Goal: Navigation & Orientation: Find specific page/section

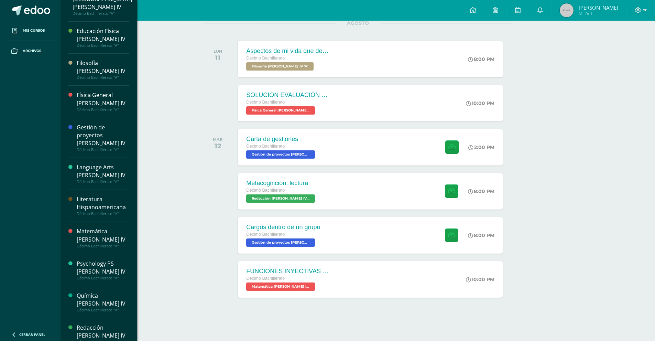
scroll to position [148, 0]
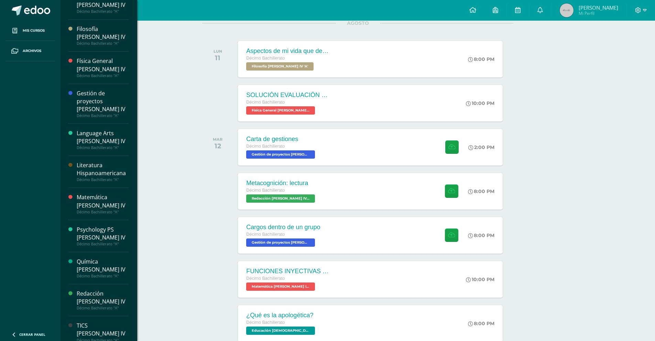
click at [106, 193] on div "Matemática [PERSON_NAME] IV" at bounding box center [103, 201] width 52 height 16
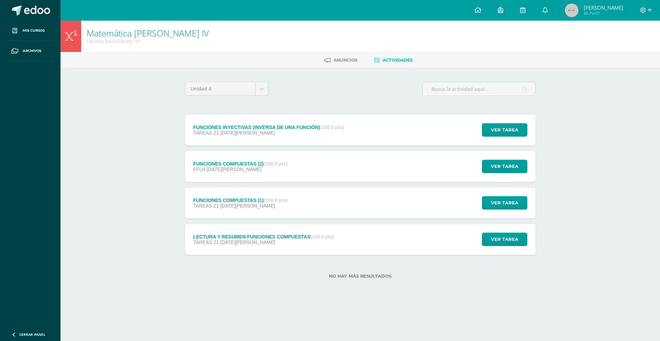
click at [256, 140] on div "FUNCIONES INYECTIVAS (INVERSA DE UNA FUNCIÓN) (100.0 pts) TAREAS Z1 12 de Agosto" at bounding box center [268, 129] width 167 height 31
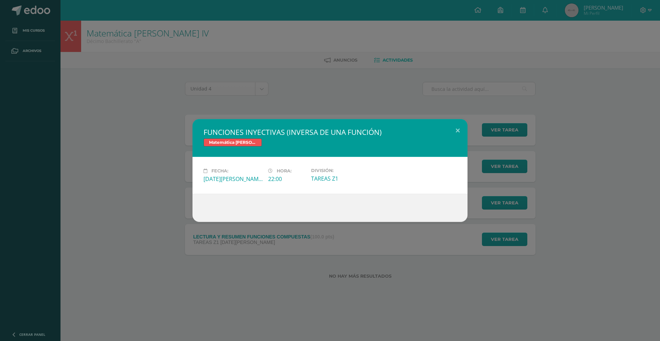
click at [156, 135] on div "FUNCIONES INYECTIVAS (INVERSA DE UNA FUNCIÓN) Matemática Bach IV Fecha: Martes …" at bounding box center [330, 170] width 654 height 103
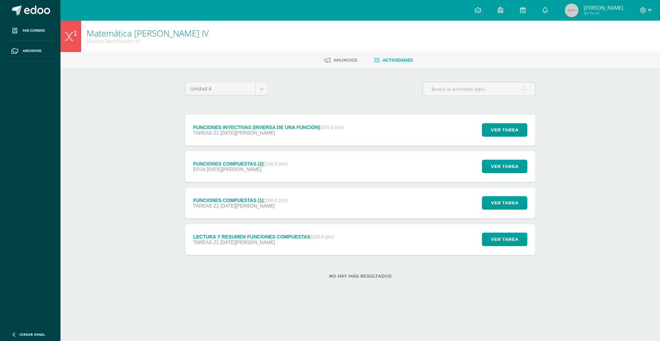
click at [273, 238] on div "LECTURA Y RESUMEN FUNCIONES COMPUESTAS (100.0 pts)" at bounding box center [263, 236] width 141 height 5
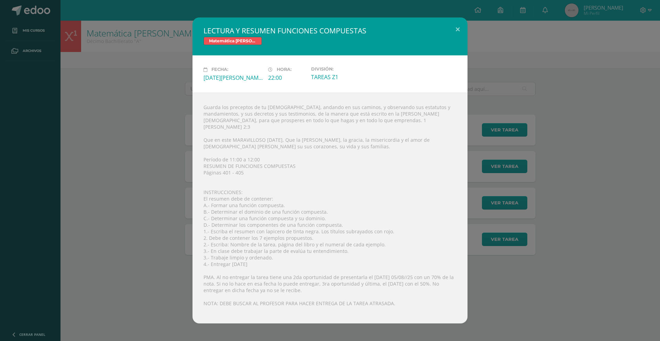
click at [137, 201] on div "LECTURA Y RESUMEN FUNCIONES COMPUESTAS Matemática Bach IV Fecha: Martes 05 de A…" at bounding box center [330, 170] width 654 height 305
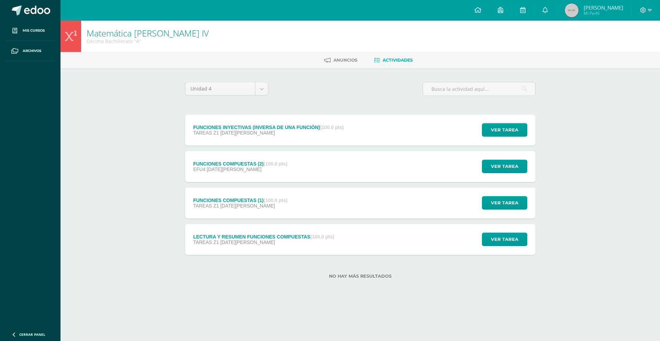
click at [233, 212] on div "FUNCIONES COMPUESTAS (1) (100.0 pts) TAREAS Z1 06 de Agosto" at bounding box center [240, 202] width 111 height 31
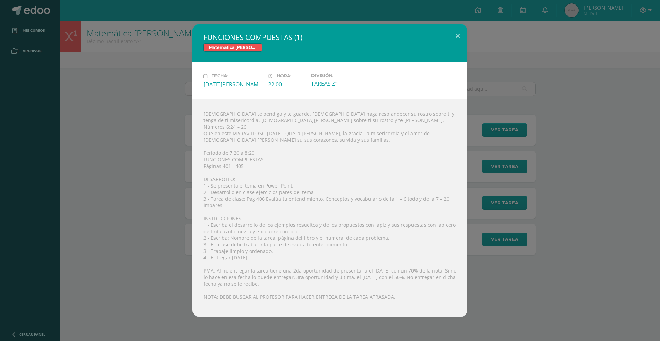
click at [183, 194] on div "FUNCIONES COMPUESTAS (1) Matemática Bach IV Fecha: Miércoles 06 de Agosto Hora:…" at bounding box center [330, 170] width 654 height 292
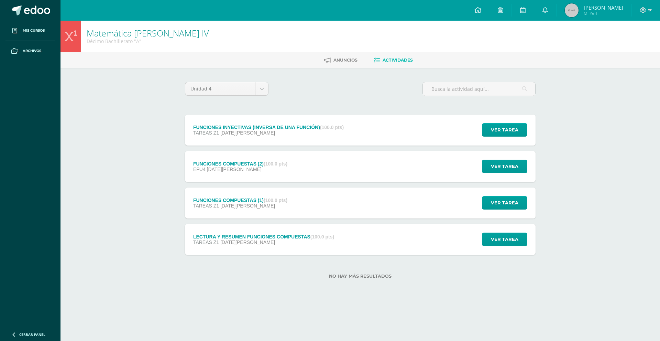
click at [223, 164] on div "FUNCIONES COMPUESTAS (2) (100.0 pts)" at bounding box center [240, 163] width 94 height 5
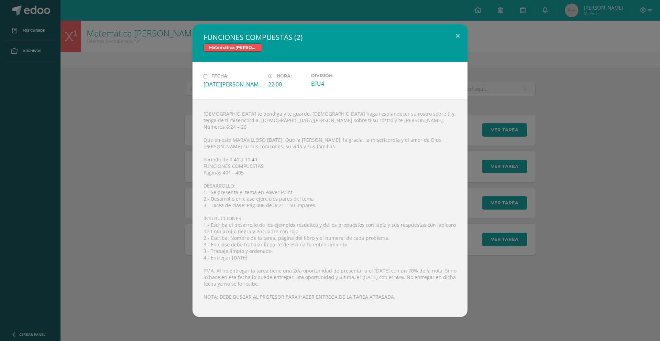
click at [186, 153] on div "FUNCIONES COMPUESTAS (2) Matemática Bach IV Fecha: Jueves 07 de Agosto Hora: 22…" at bounding box center [330, 170] width 654 height 292
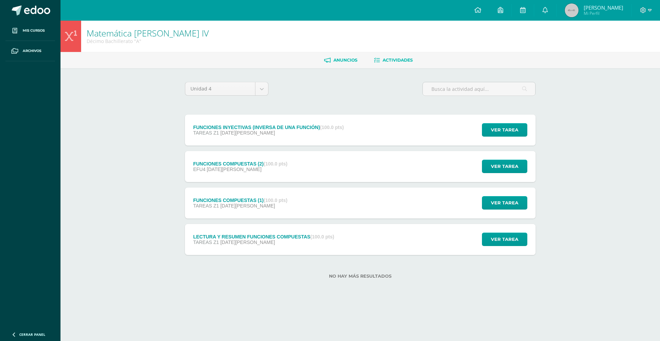
click at [340, 56] on link "Anuncios" at bounding box center [340, 60] width 33 height 11
click at [338, 58] on span "Anuncios" at bounding box center [345, 59] width 24 height 5
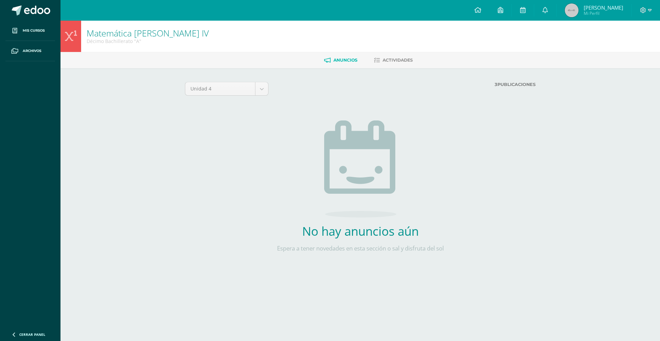
click at [578, 11] on img at bounding box center [572, 10] width 14 height 14
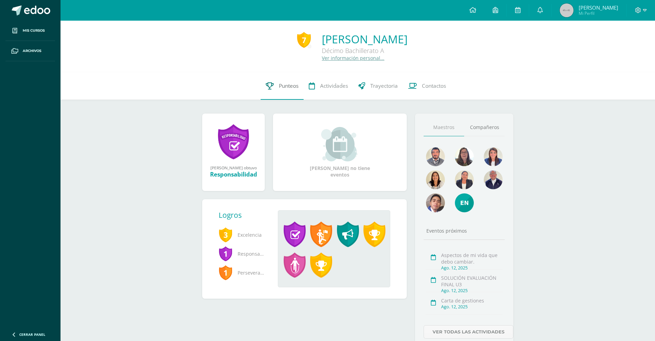
click at [299, 87] on link "Punteos" at bounding box center [281, 85] width 43 height 27
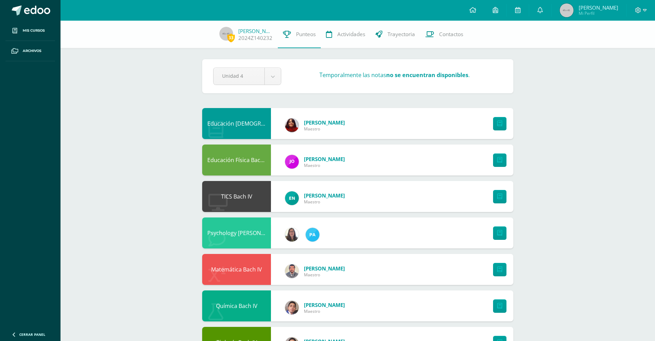
click at [572, 10] on img at bounding box center [566, 10] width 14 height 14
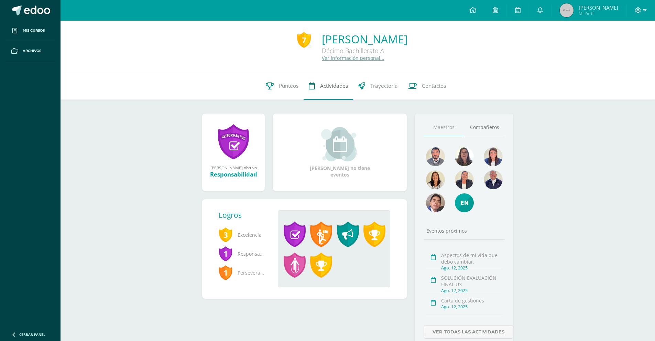
click at [336, 86] on span "Actividades" at bounding box center [334, 85] width 28 height 7
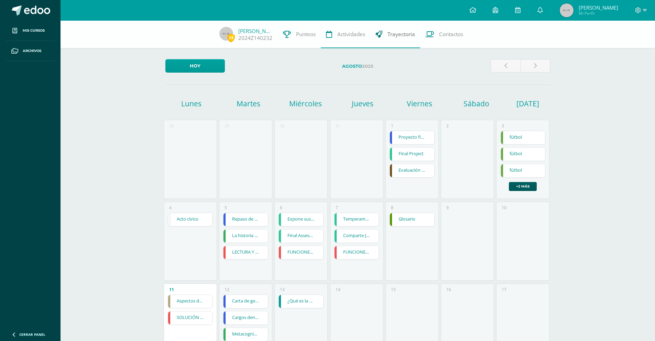
click at [407, 41] on link "Trayectoria" at bounding box center [395, 34] width 50 height 27
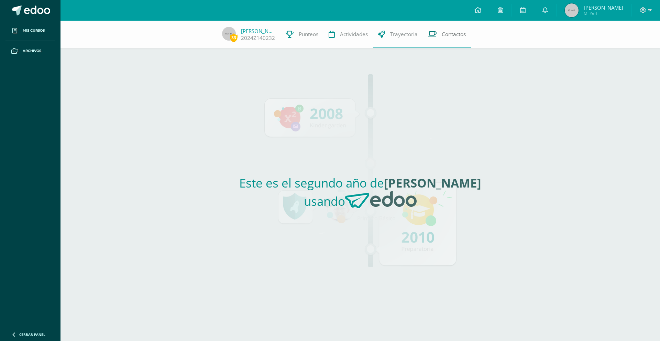
click at [444, 36] on span "Contactos" at bounding box center [454, 34] width 24 height 7
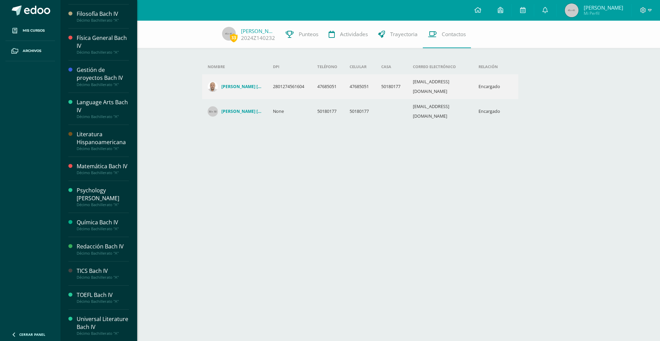
scroll to position [148, 0]
click at [104, 162] on div "Matemática Bach IV" at bounding box center [103, 166] width 52 height 8
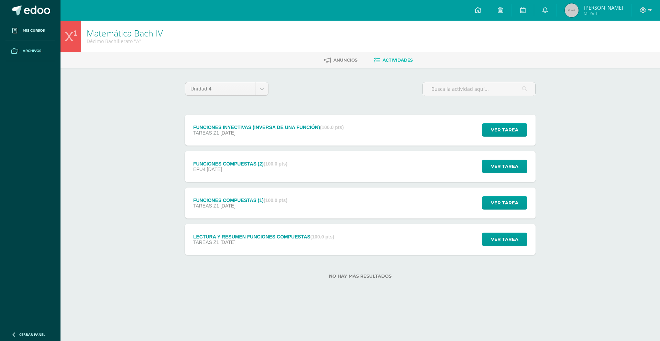
click at [37, 49] on span "Archivos" at bounding box center [32, 50] width 19 height 5
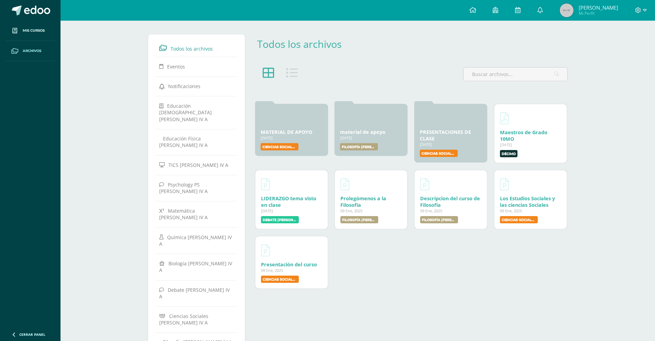
scroll to position [57, 0]
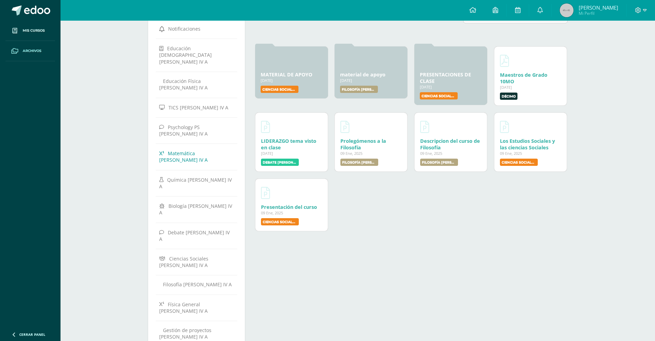
click at [205, 150] on span "Matemática Bach IV A" at bounding box center [183, 156] width 48 height 13
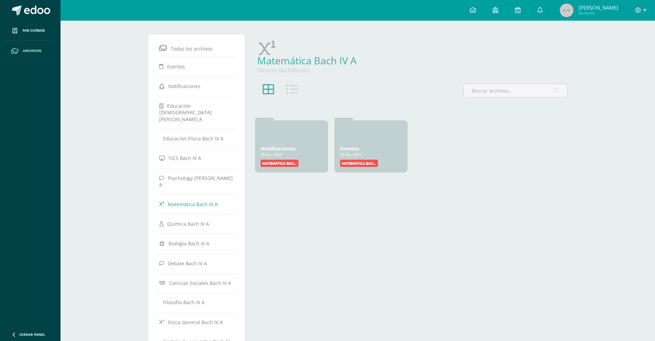
click at [269, 45] on icon at bounding box center [267, 49] width 16 height 16
click at [636, 11] on icon at bounding box center [638, 10] width 6 height 6
click at [599, 11] on span "Mi Perfil" at bounding box center [598, 13] width 40 height 6
click at [573, 12] on img at bounding box center [566, 10] width 14 height 14
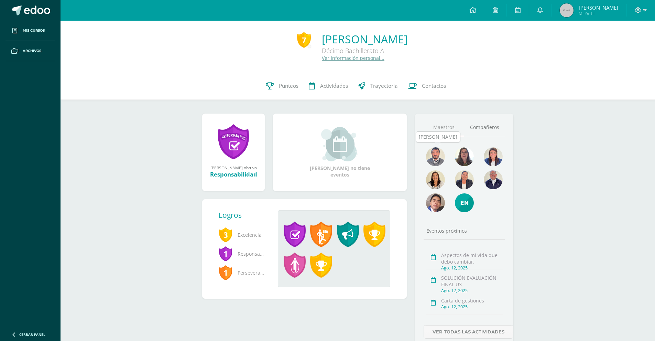
click at [444, 153] on img at bounding box center [435, 156] width 19 height 19
click at [521, 12] on link at bounding box center [518, 10] width 22 height 21
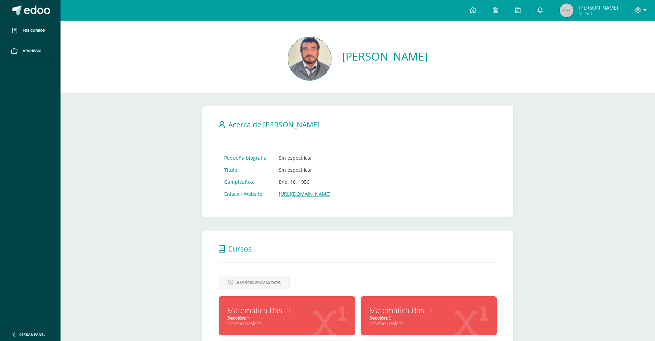
scroll to position [113, 0]
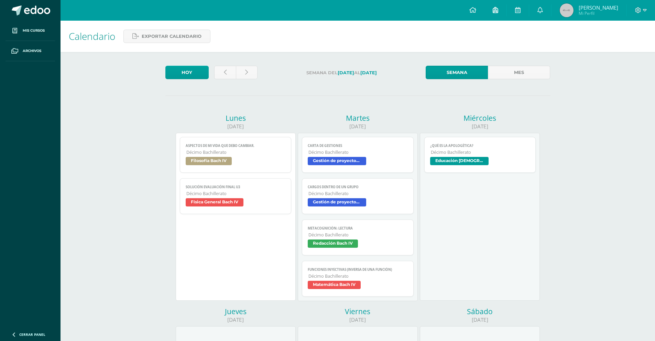
click at [498, 12] on icon at bounding box center [494, 10] width 5 height 6
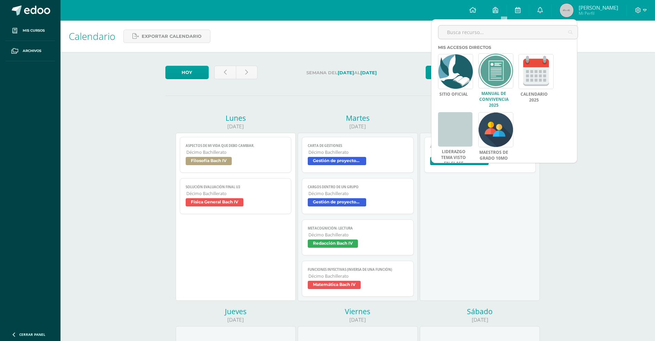
scroll to position [7, 0]
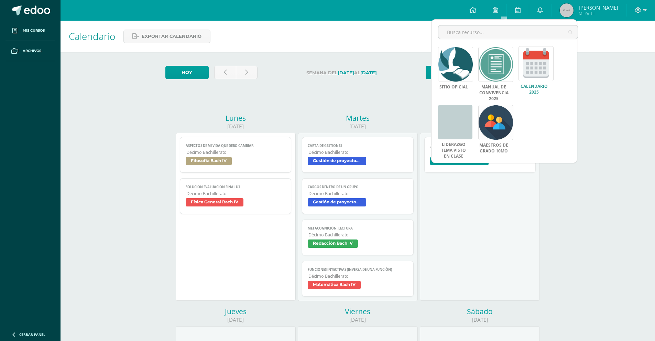
click at [540, 73] on link at bounding box center [535, 63] width 35 height 35
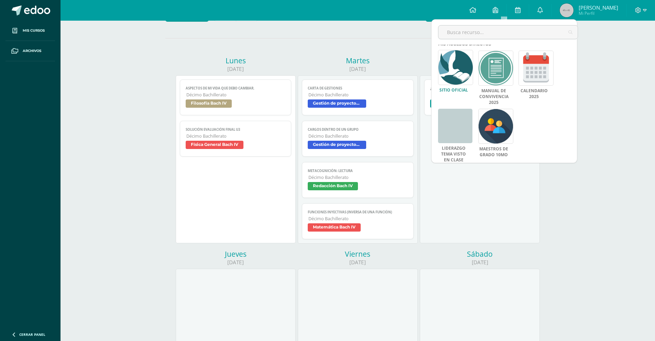
scroll to position [0, 0]
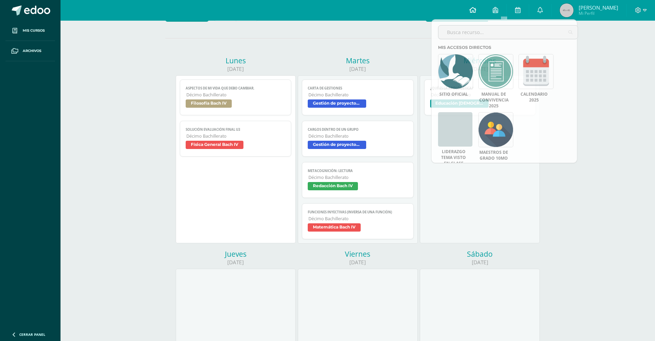
click at [476, 13] on span at bounding box center [472, 11] width 7 height 8
